Goal: Task Accomplishment & Management: Use online tool/utility

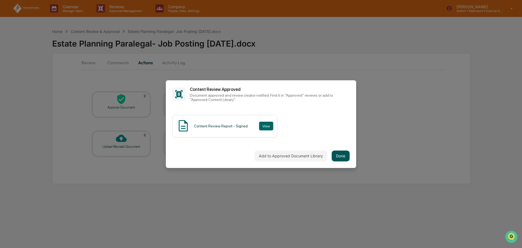
click at [346, 154] on button "Done" at bounding box center [341, 155] width 18 height 11
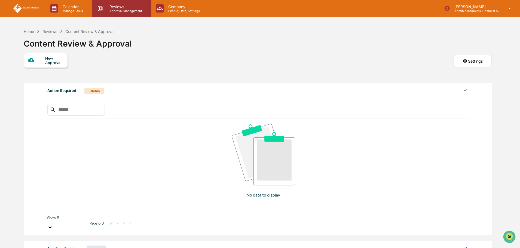
click at [119, 11] on p "Approval Management" at bounding box center [125, 11] width 40 height 4
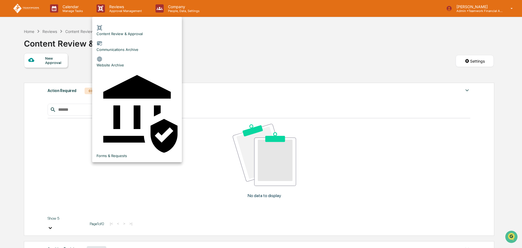
click at [277, 47] on div at bounding box center [261, 124] width 522 height 248
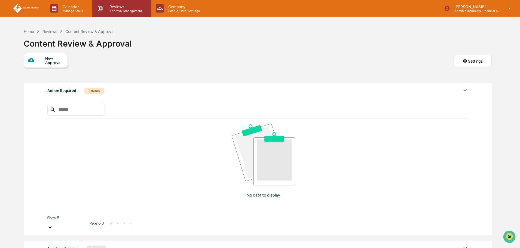
click at [129, 16] on div "Reviews Approval Management" at bounding box center [121, 8] width 59 height 17
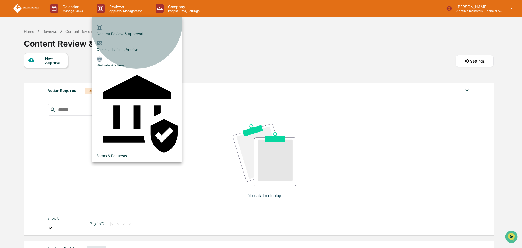
click at [136, 38] on li "Communications Archive" at bounding box center [137, 46] width 90 height 16
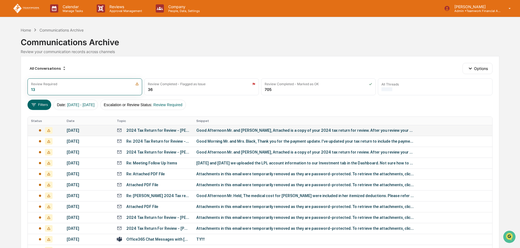
click at [155, 129] on div "2024 Tax Return for Review - [PERSON_NAME] and [PERSON_NAME]" at bounding box center [157, 130] width 63 height 4
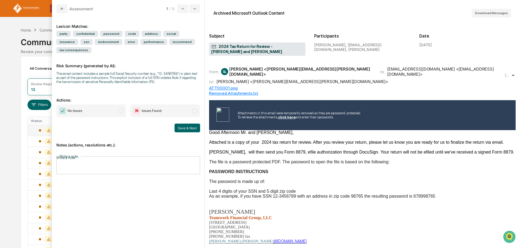
click at [122, 108] on span "modal" at bounding box center [120, 110] width 5 height 5
click at [190, 124] on button "Save & Next" at bounding box center [187, 128] width 26 height 9
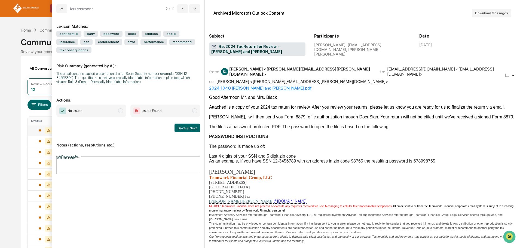
click at [122, 108] on span "modal" at bounding box center [120, 110] width 5 height 5
click at [189, 124] on button "Save & Next" at bounding box center [187, 128] width 26 height 9
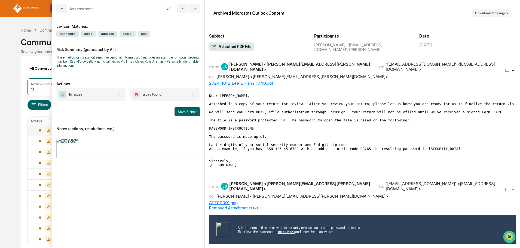
click at [121, 94] on span "modal" at bounding box center [120, 94] width 5 height 5
click at [186, 109] on button "Save & Next" at bounding box center [187, 111] width 26 height 9
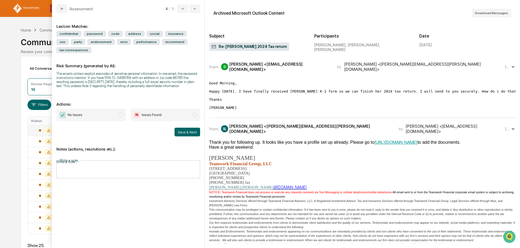
click at [122, 112] on span "modal" at bounding box center [120, 114] width 5 height 5
click at [184, 128] on button "Save & Next" at bounding box center [187, 132] width 26 height 9
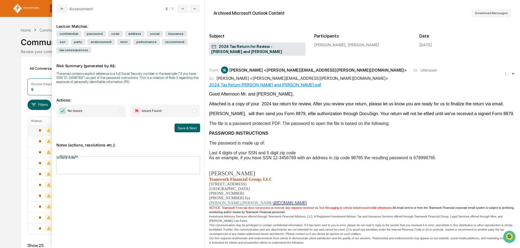
click at [121, 108] on span "modal" at bounding box center [120, 110] width 5 height 5
click at [188, 124] on button "Save & Next" at bounding box center [187, 128] width 26 height 9
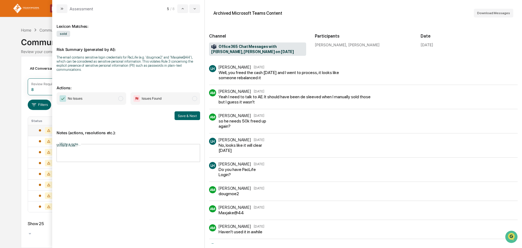
click at [132, 147] on input "Write a note..." at bounding box center [132, 154] width 151 height 14
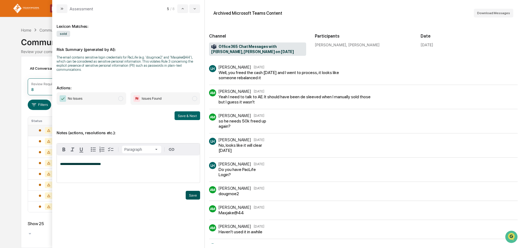
click at [194, 192] on button "Save" at bounding box center [193, 195] width 14 height 9
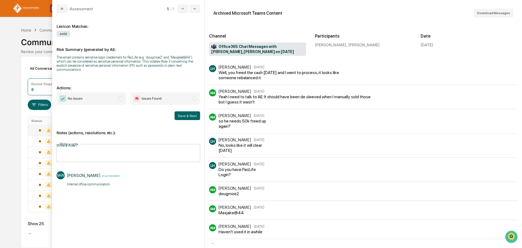
click at [120, 96] on span "modal" at bounding box center [120, 98] width 5 height 5
click at [190, 114] on button "Save & Next" at bounding box center [188, 115] width 26 height 9
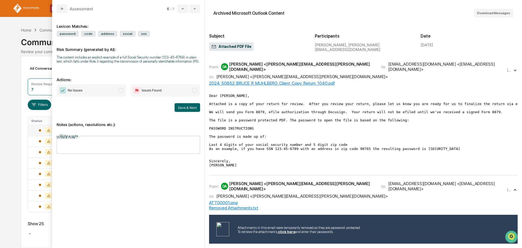
click at [119, 90] on span "modal" at bounding box center [120, 90] width 5 height 5
click at [186, 107] on button "Save & Next" at bounding box center [188, 107] width 26 height 9
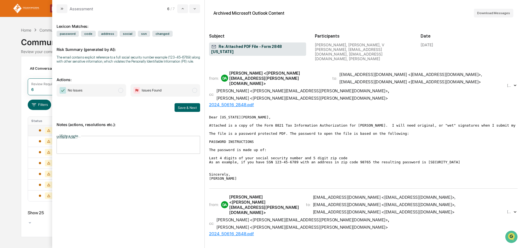
drag, startPoint x: 118, startPoint y: 87, endPoint x: 156, endPoint y: 101, distance: 40.6
click at [119, 88] on span "No Issues" at bounding box center [92, 90] width 70 height 13
click at [183, 106] on button "Save & Next" at bounding box center [188, 107] width 26 height 9
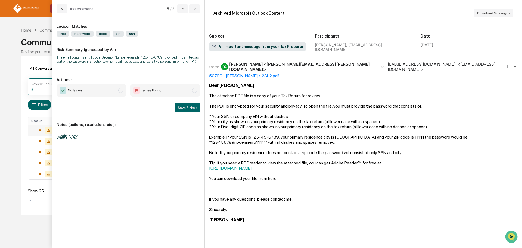
click at [121, 90] on span "modal" at bounding box center [120, 90] width 5 height 5
click at [184, 106] on button "Save & Next" at bounding box center [188, 107] width 26 height 9
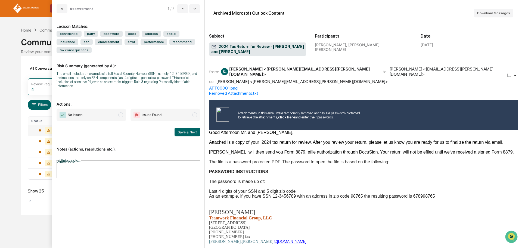
click at [121, 112] on span "modal" at bounding box center [120, 114] width 5 height 5
click at [183, 128] on button "Save & Next" at bounding box center [188, 132] width 26 height 9
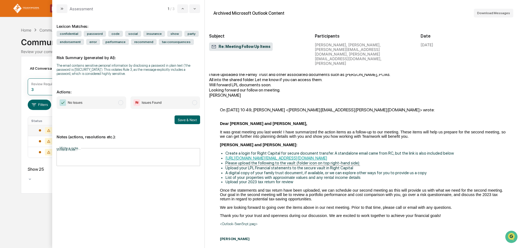
scroll to position [435, 0]
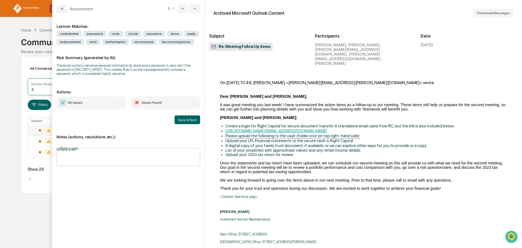
click at [94, 152] on input "Write a note..." at bounding box center [132, 159] width 151 height 14
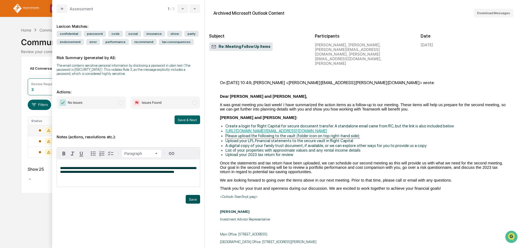
click at [199, 202] on button "Save" at bounding box center [193, 199] width 14 height 9
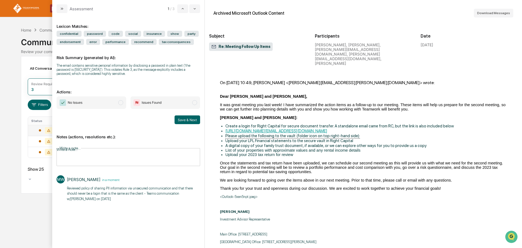
click at [193, 101] on span "modal" at bounding box center [194, 102] width 5 height 5
click at [184, 119] on button "Save & Next" at bounding box center [188, 119] width 26 height 9
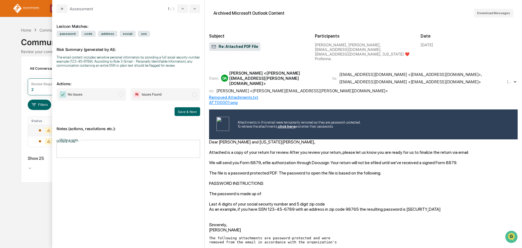
drag, startPoint x: 121, startPoint y: 94, endPoint x: 132, endPoint y: 96, distance: 11.8
click at [121, 94] on span "modal" at bounding box center [120, 94] width 5 height 5
click at [190, 112] on button "Save & Next" at bounding box center [188, 111] width 26 height 9
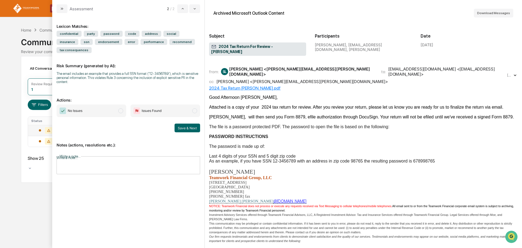
click at [120, 108] on span "modal" at bounding box center [120, 110] width 5 height 5
click at [198, 124] on button "Save & Next" at bounding box center [188, 128] width 26 height 9
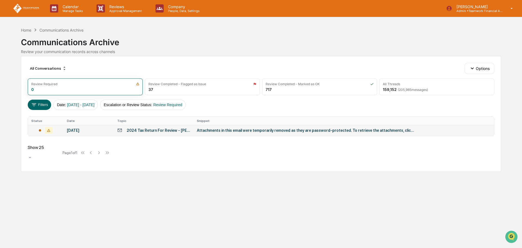
click at [172, 134] on td "2024 Tax Return For Review - [PERSON_NAME]" at bounding box center [154, 130] width 80 height 11
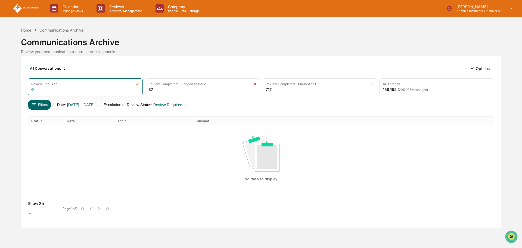
click at [307, 46] on div "Communications Archive" at bounding box center [261, 40] width 480 height 14
